Goal: Find specific page/section: Find specific page/section

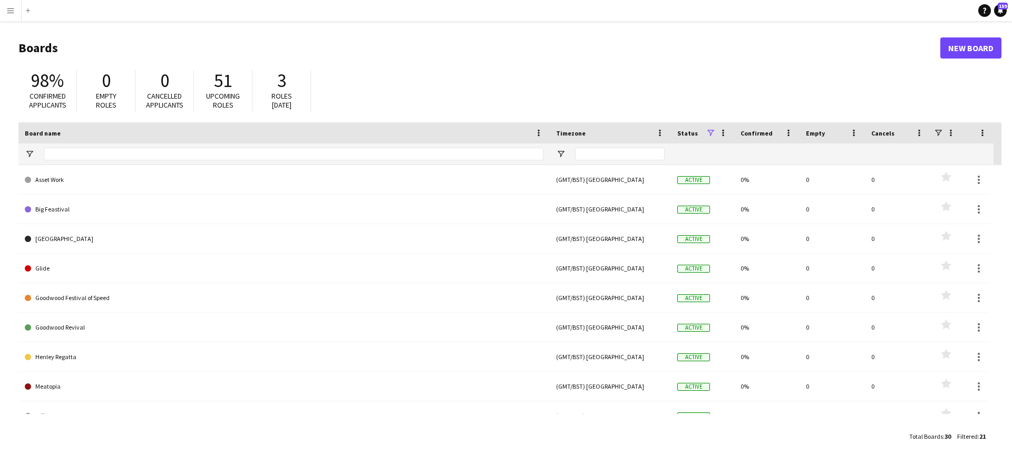
click at [16, 12] on button "Menu" at bounding box center [10, 10] width 21 height 21
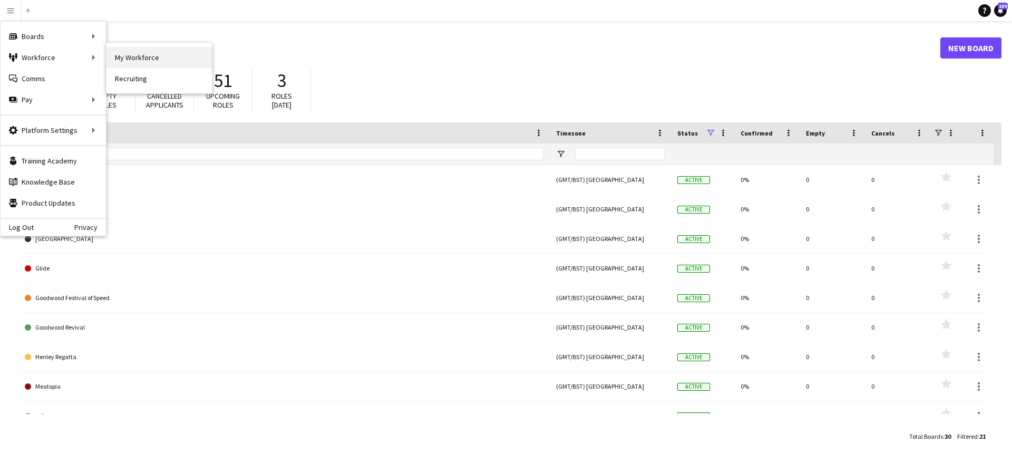
click at [182, 59] on link "My Workforce" at bounding box center [159, 57] width 105 height 21
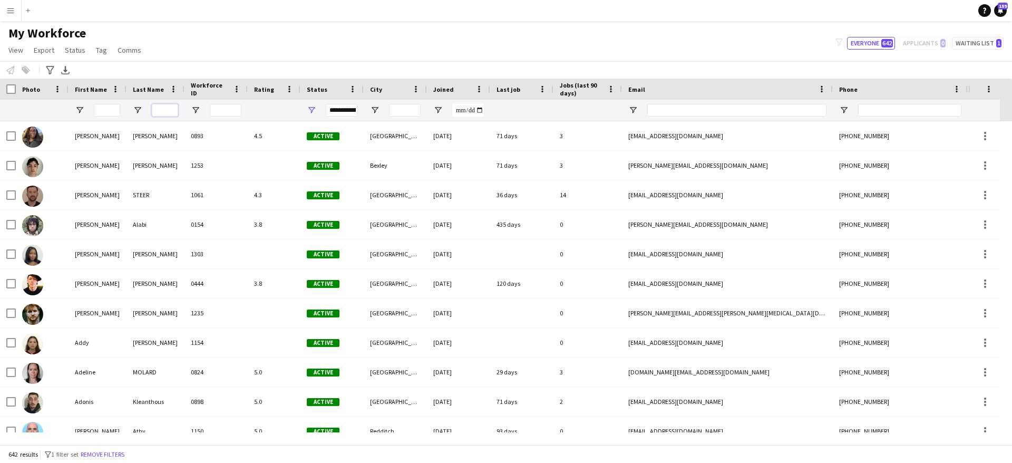
click at [165, 108] on input "Last Name Filter Input" at bounding box center [165, 110] width 26 height 13
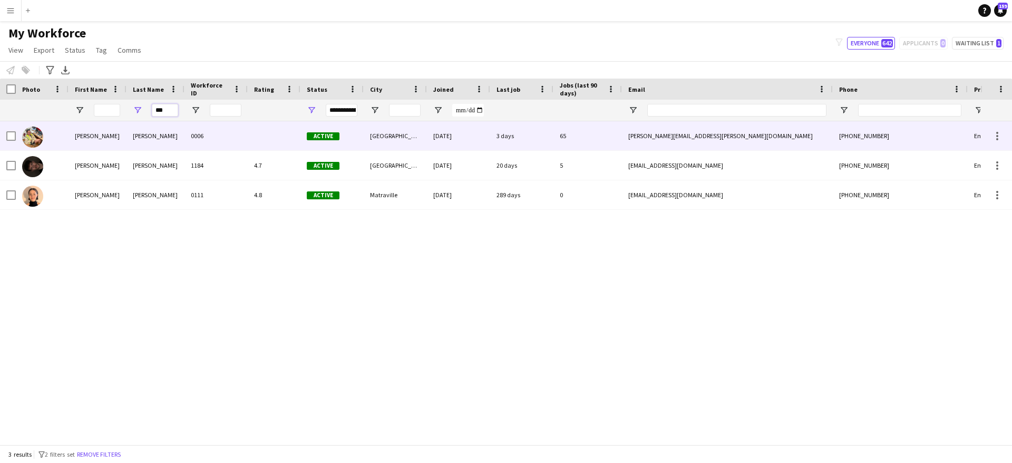
type input "***"
click at [172, 134] on div "[PERSON_NAME]" at bounding box center [156, 135] width 58 height 29
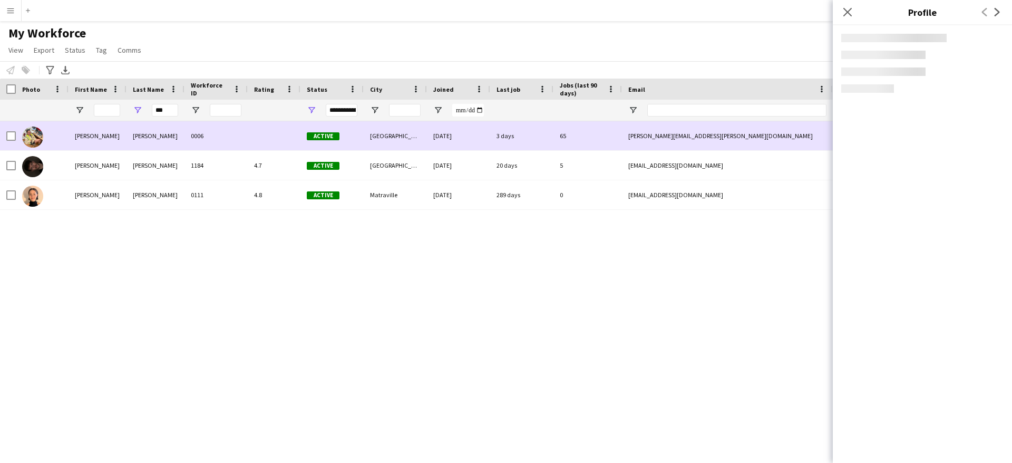
click at [172, 134] on div "[PERSON_NAME]" at bounding box center [156, 135] width 58 height 29
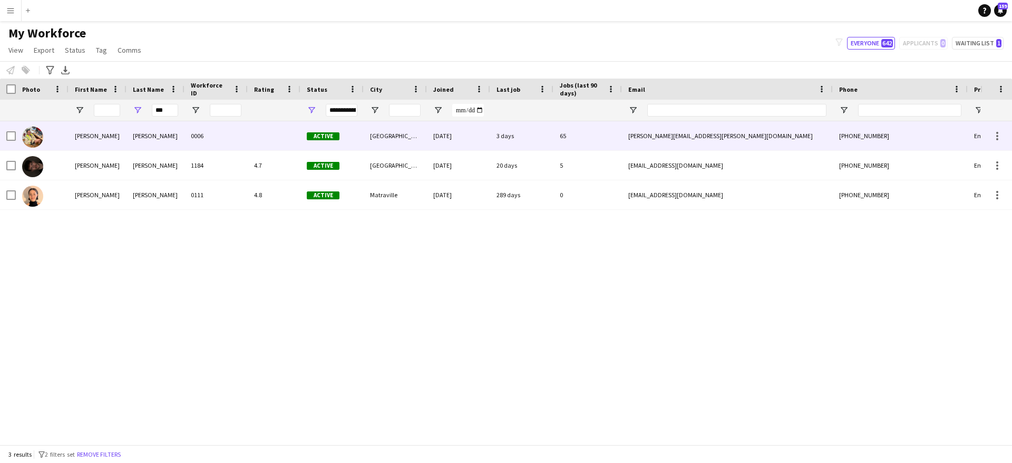
click at [170, 132] on div "[PERSON_NAME]" at bounding box center [156, 135] width 58 height 29
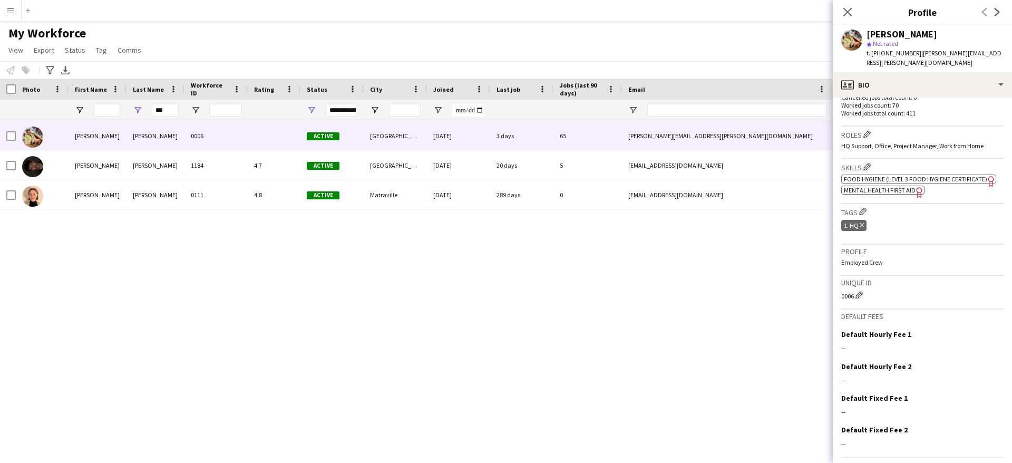
scroll to position [366, 0]
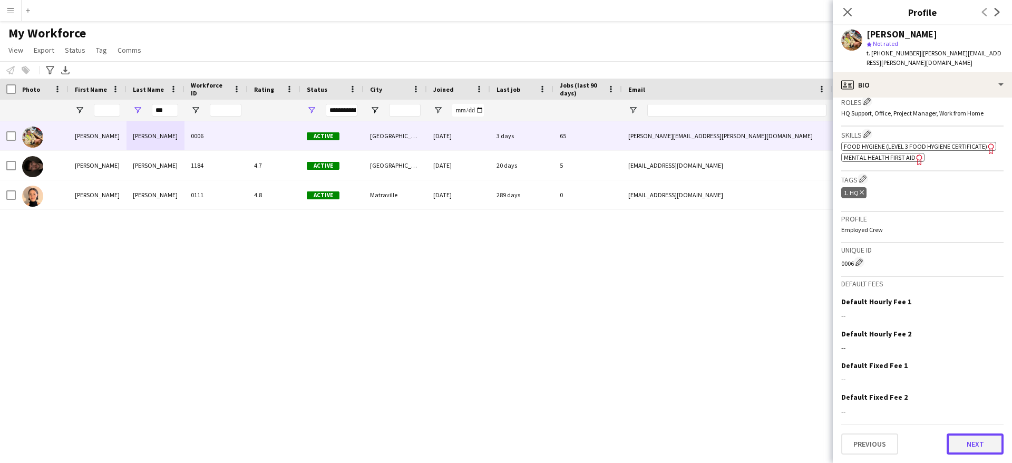
click at [962, 441] on button "Next" at bounding box center [975, 443] width 57 height 21
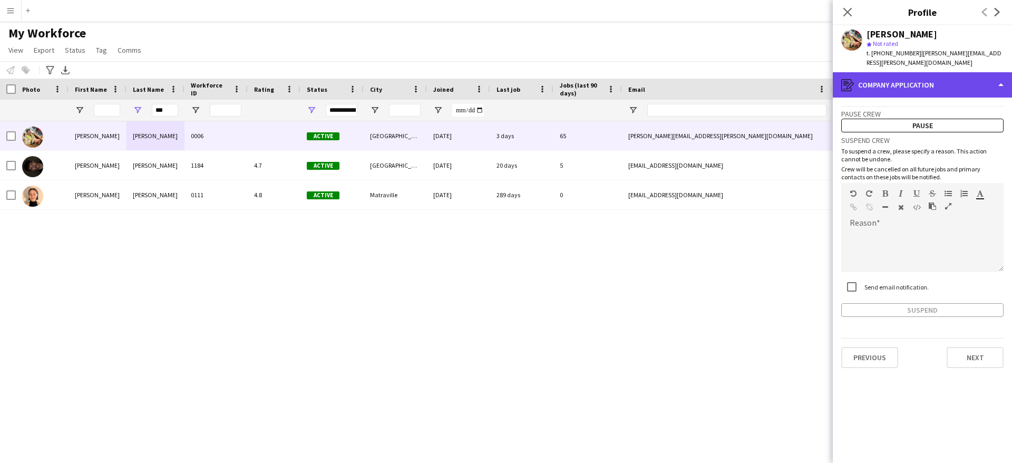
click at [996, 85] on div "register Company application" at bounding box center [922, 84] width 179 height 25
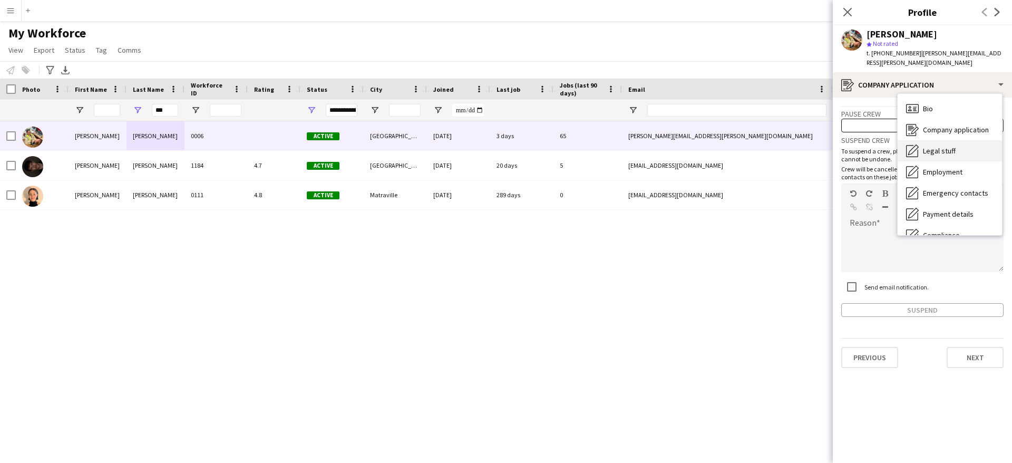
click at [962, 148] on div "Legal stuff Legal stuff" at bounding box center [950, 150] width 104 height 21
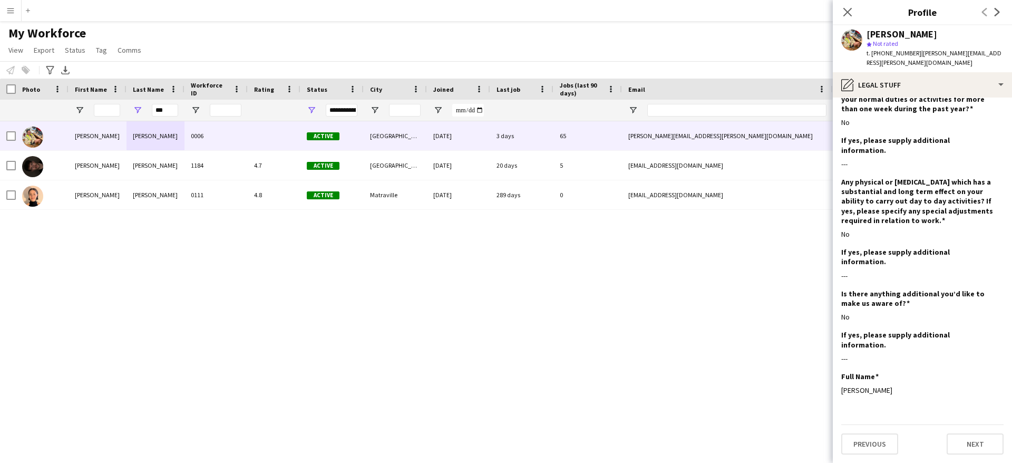
scroll to position [0, 0]
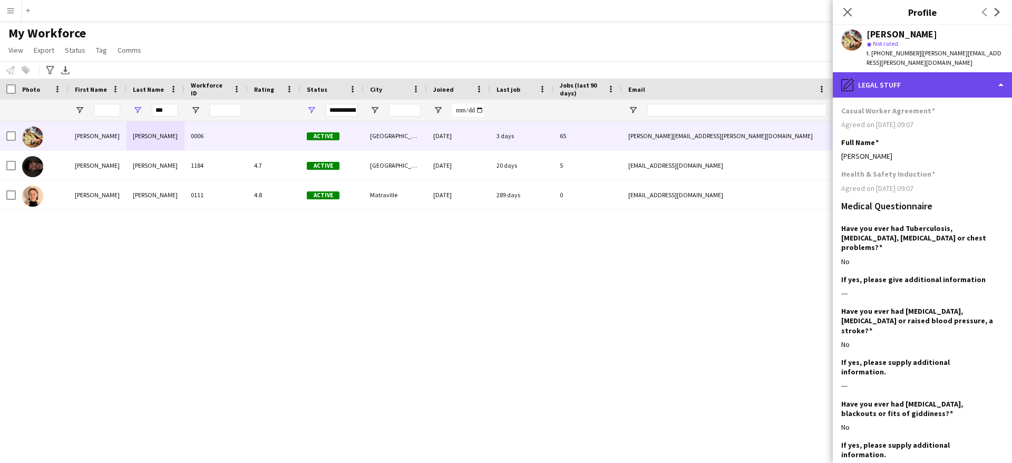
click at [906, 85] on div "pencil4 Legal stuff" at bounding box center [922, 84] width 179 height 25
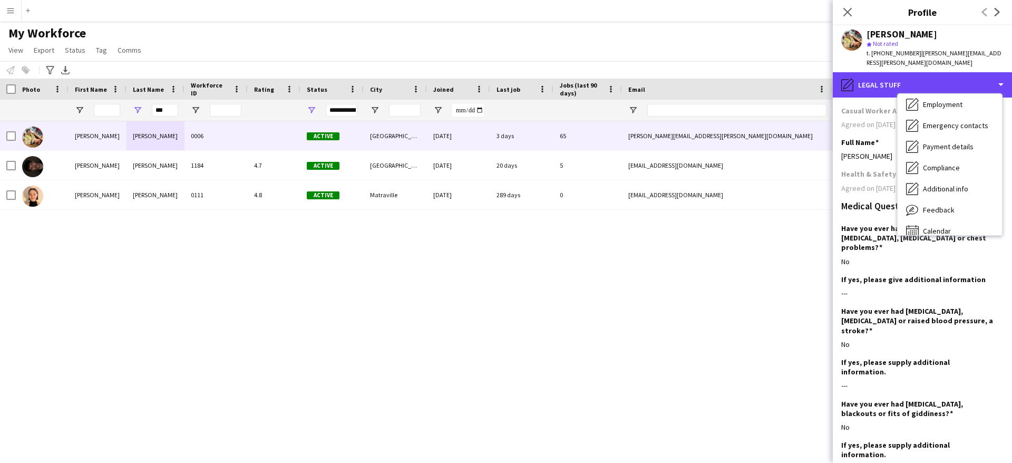
scroll to position [78, 0]
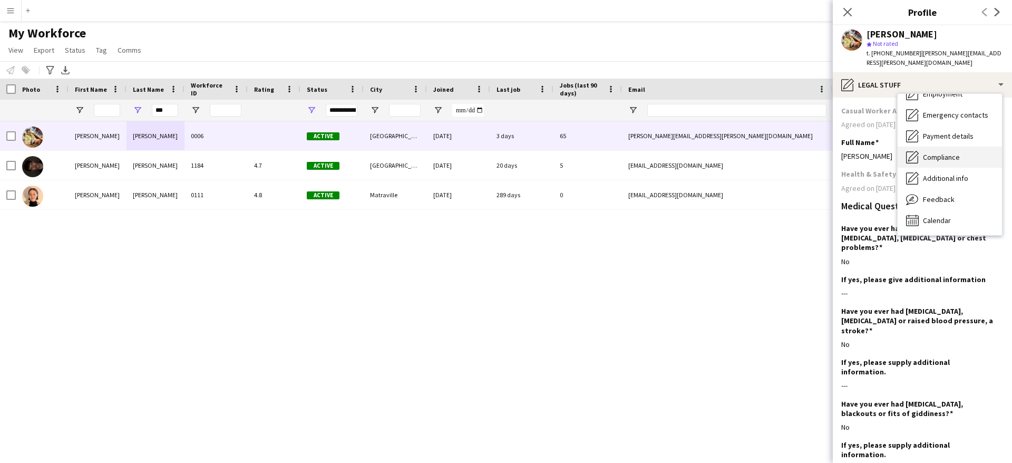
click at [968, 156] on div "Compliance Compliance" at bounding box center [950, 157] width 104 height 21
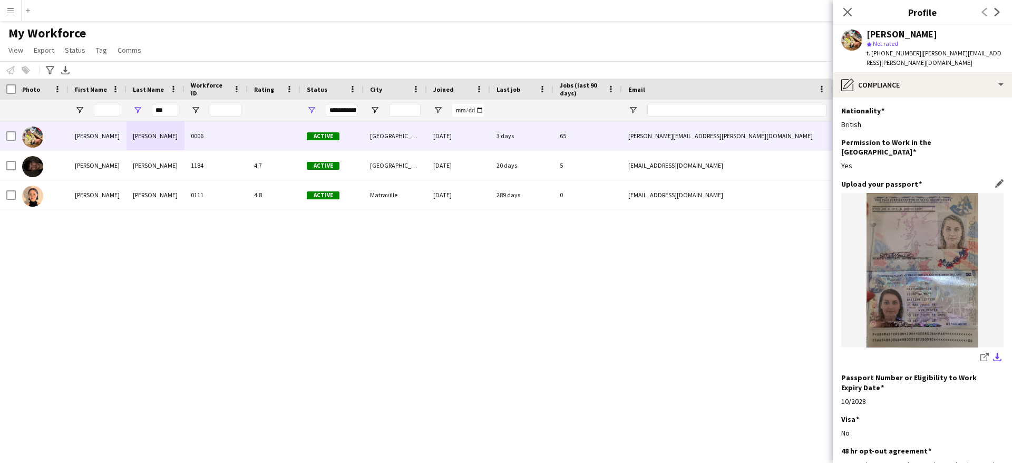
click at [993, 353] on app-icon "download-bottom" at bounding box center [997, 358] width 8 height 10
